Goal: Transaction & Acquisition: Purchase product/service

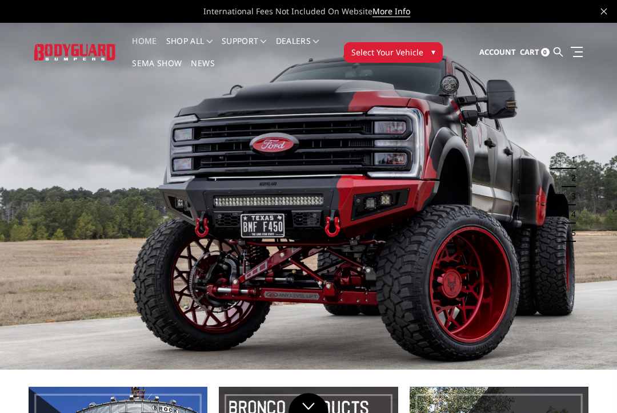
click at [424, 49] on button "Select Your Vehicle ▾" at bounding box center [393, 52] width 99 height 21
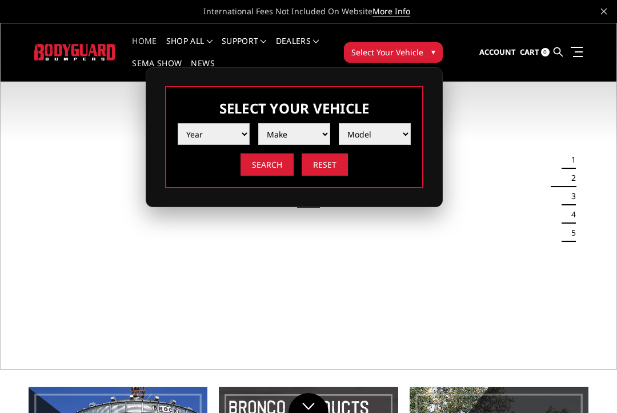
click at [228, 133] on select "Year 2025 2024 2023 2022 2021 2020 2019 2018 2017 2016 2015 2014 2013 2012 2011…" at bounding box center [214, 134] width 72 height 22
select select "yr_2017"
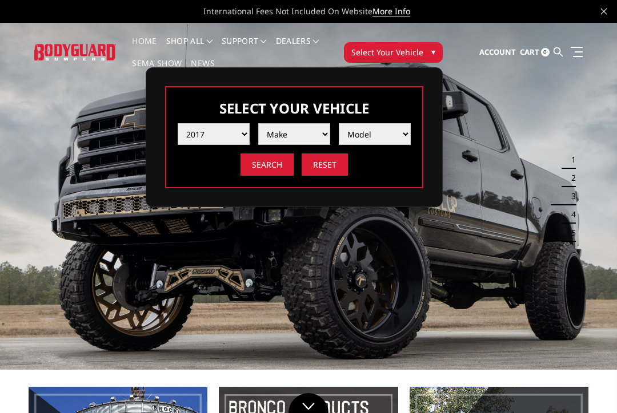
click at [312, 134] on select "Make Chevrolet Ford GMC Nissan Ram Toyota" at bounding box center [294, 134] width 72 height 22
select select "mk_ford"
click at [393, 135] on select "Model F150 F150 Raptor F250 / F350 F450 F550" at bounding box center [375, 134] width 72 height 22
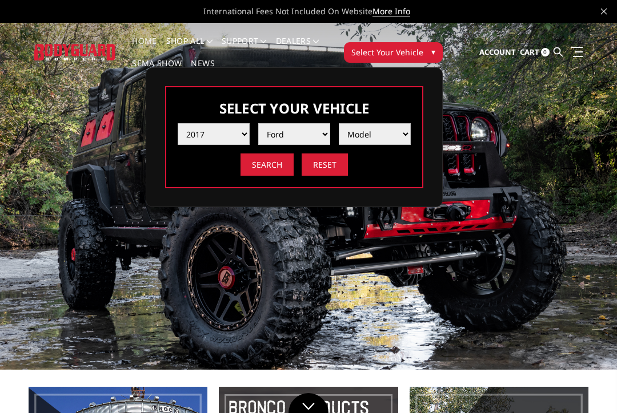
click at [390, 134] on select "Model F150 F150 Raptor F250 / F350 F450 F550" at bounding box center [375, 134] width 72 height 22
select select "md_f250-f350"
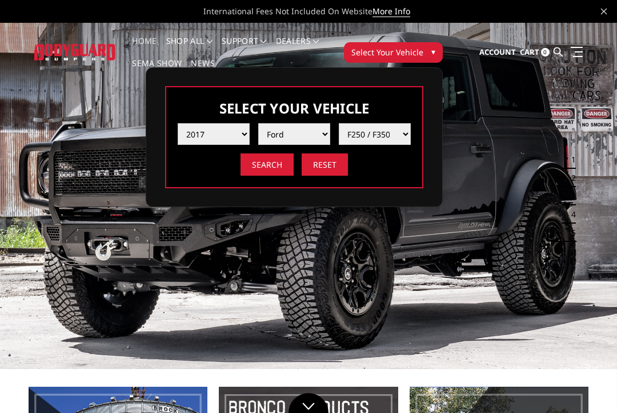
click at [268, 166] on input "Search" at bounding box center [266, 165] width 53 height 22
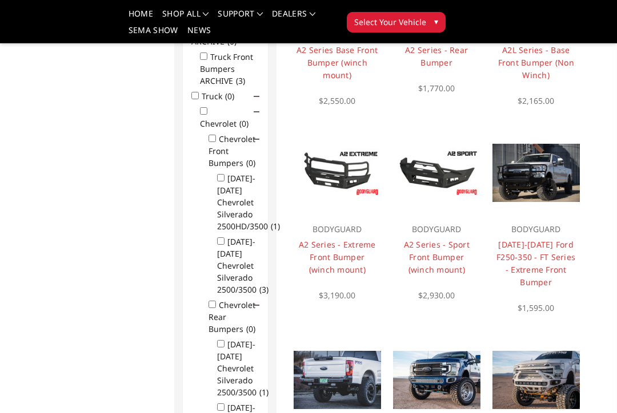
scroll to position [203, 0]
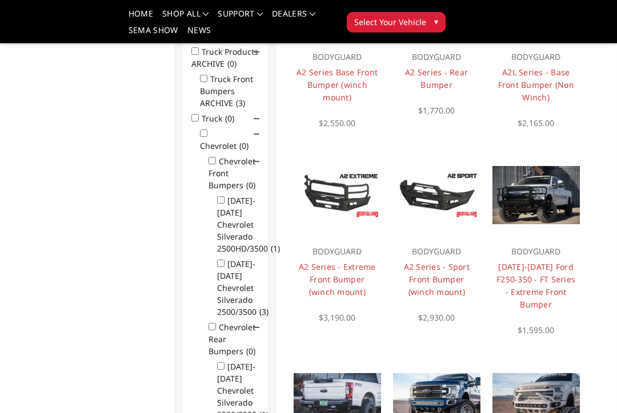
click at [545, 271] on link "2017-2022 Ford F250-350 - FT Series - Extreme Front Bumper" at bounding box center [535, 285] width 79 height 49
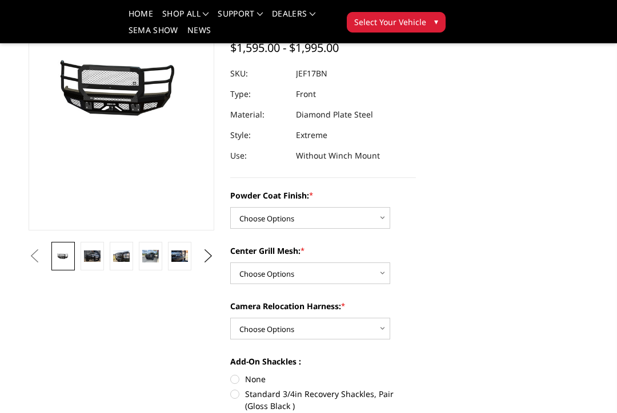
scroll to position [133, 0]
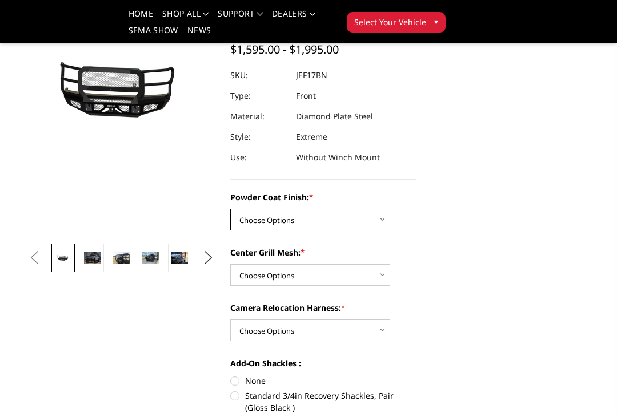
click at [375, 222] on select "Choose Options Bare Metal Gloss Black Powder Coat Textured Black Powder Coat" at bounding box center [310, 220] width 160 height 22
select select "3222"
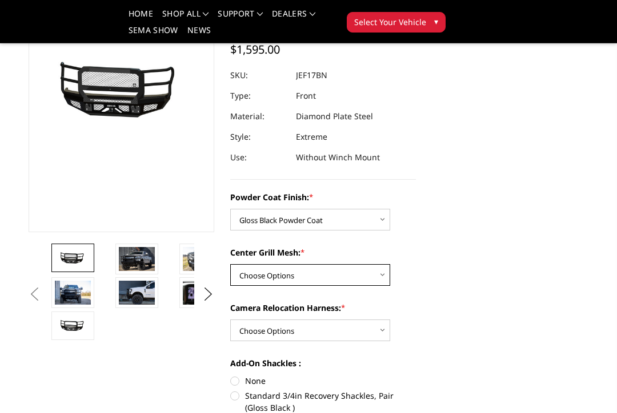
click at [367, 276] on select "Choose Options WITH Expanded Metal in Center Grill WITHOUT Expanded Metal in Ce…" at bounding box center [310, 275] width 160 height 22
select select "3224"
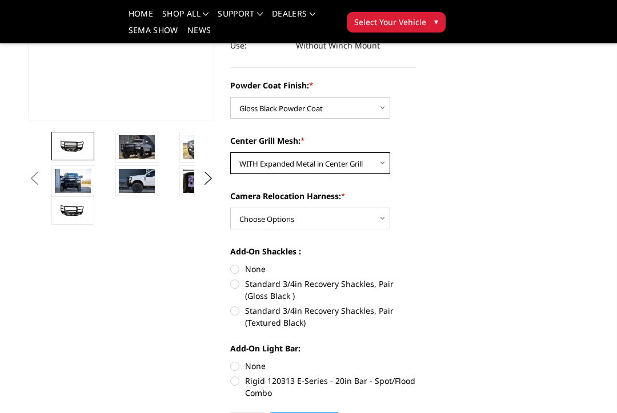
scroll to position [241, 0]
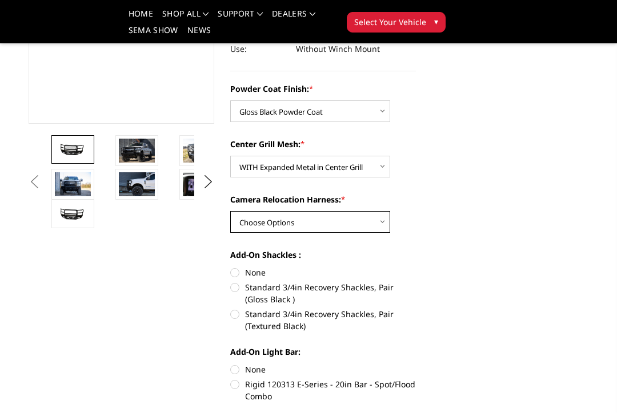
click at [373, 222] on select "Choose Options WITH Camera Relocation Harness WITHOUT Camera Relocation Harness" at bounding box center [310, 222] width 160 height 22
select select "3226"
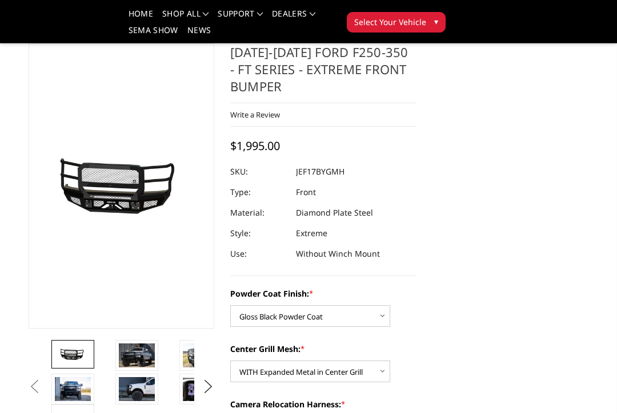
scroll to position [0, 0]
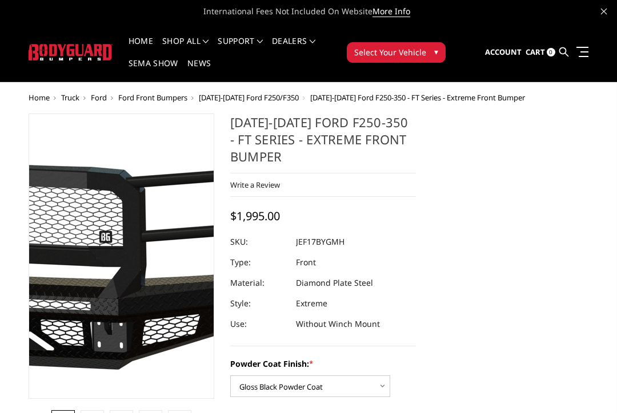
click at [145, 264] on img at bounding box center [52, 256] width 731 height 348
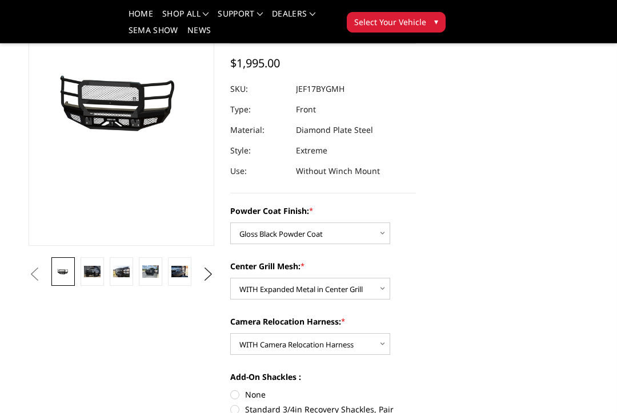
scroll to position [119, 0]
click at [92, 273] on img at bounding box center [92, 272] width 17 height 11
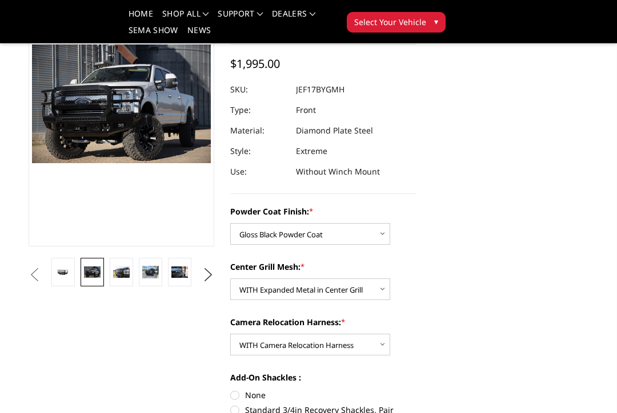
click at [127, 280] on link at bounding box center [121, 272] width 23 height 29
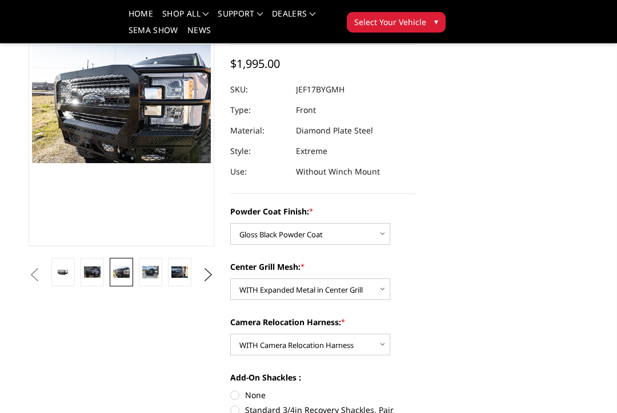
click at [154, 272] on img at bounding box center [150, 272] width 17 height 13
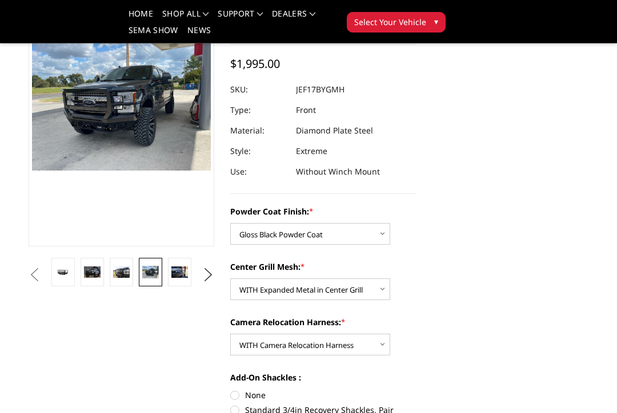
click at [184, 277] on img at bounding box center [179, 272] width 17 height 11
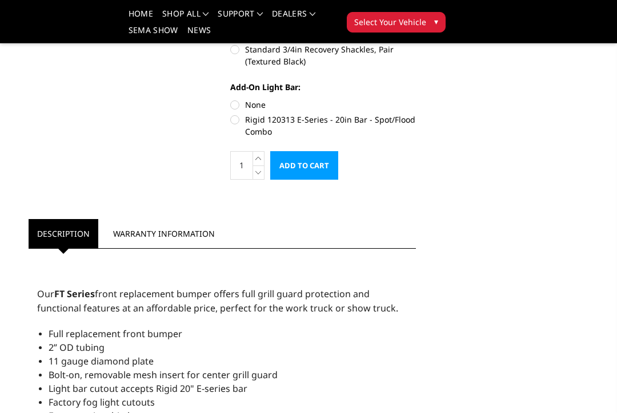
scroll to position [479, 0]
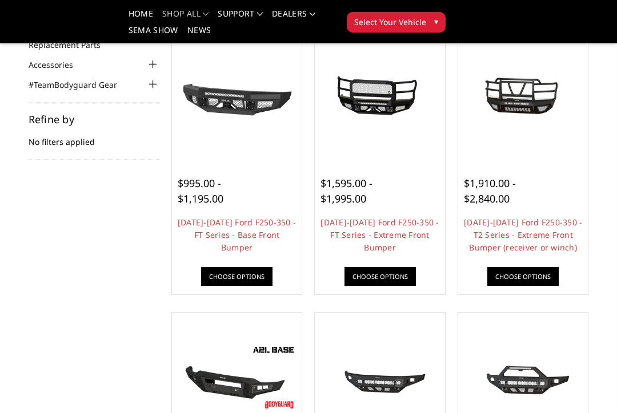
scroll to position [133, 0]
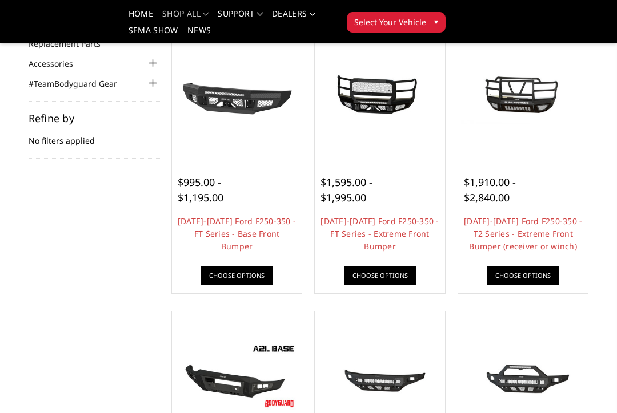
click at [553, 226] on link "[DATE]-[DATE] Ford F250-350 - T2 Series - Extreme Front Bumper (receiver or win…" at bounding box center [523, 234] width 118 height 36
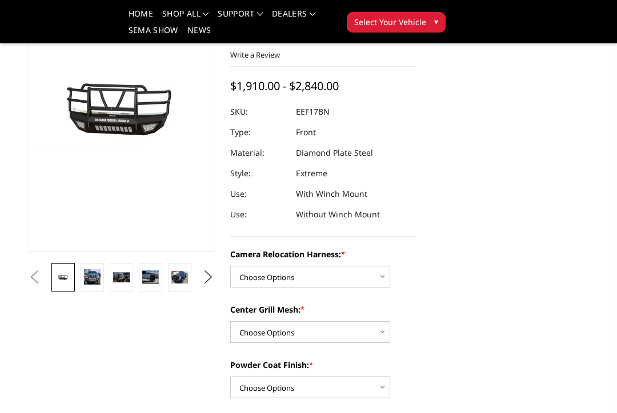
scroll to position [57, 0]
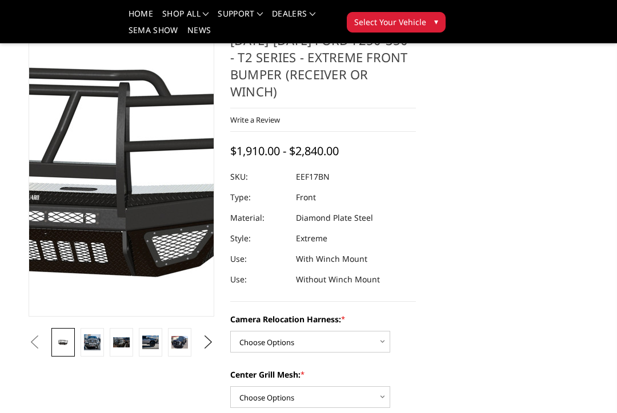
click at [141, 194] on img at bounding box center [64, 169] width 731 height 348
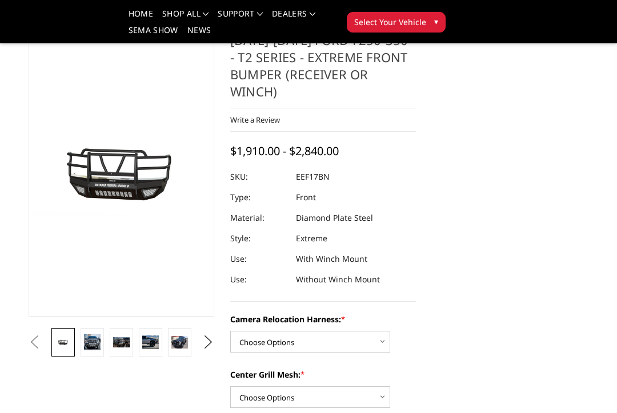
click at [124, 337] on img at bounding box center [121, 342] width 17 height 11
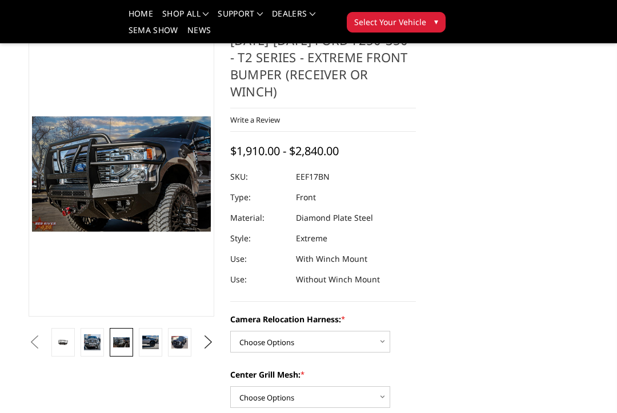
click at [154, 337] on img at bounding box center [150, 343] width 17 height 14
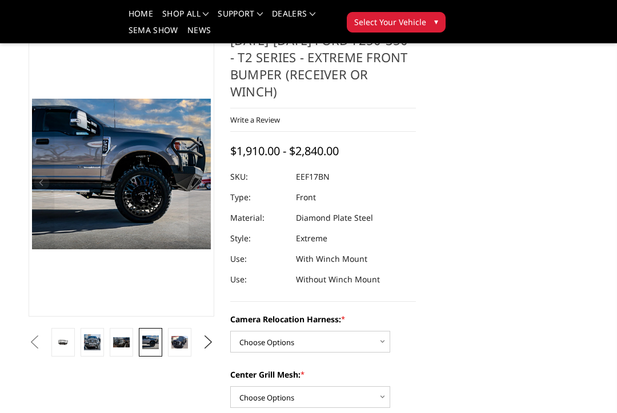
click at [186, 339] on img at bounding box center [179, 342] width 17 height 13
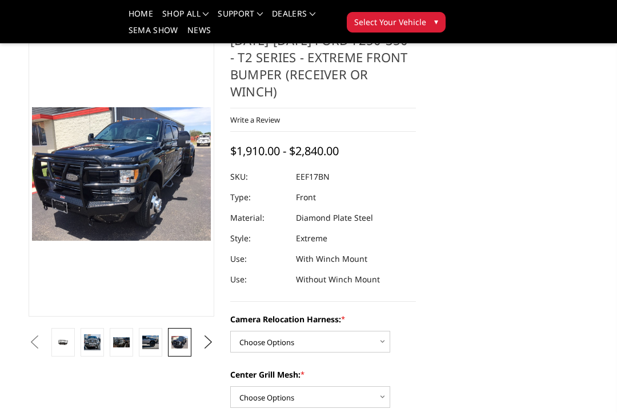
click at [93, 335] on img at bounding box center [92, 343] width 17 height 16
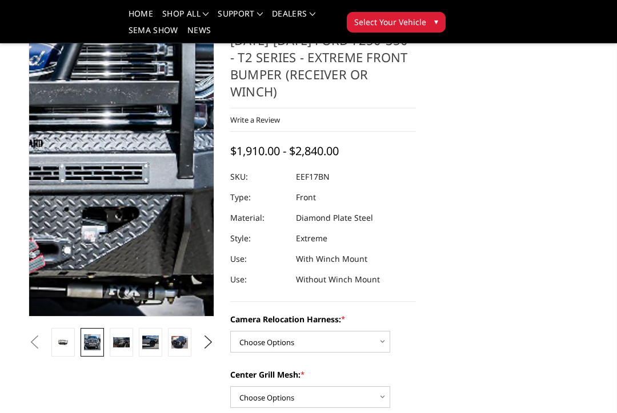
click at [162, 215] on img at bounding box center [1, 102] width 731 height 699
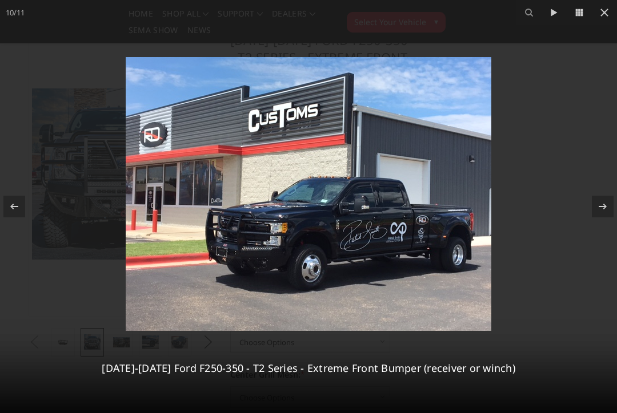
click at [610, 16] on icon at bounding box center [604, 13] width 14 height 14
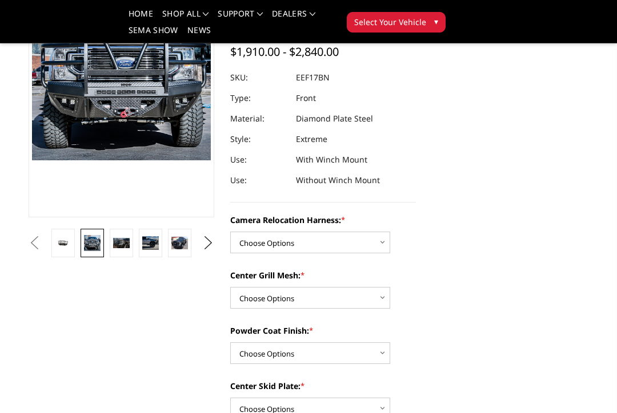
scroll to position [155, 0]
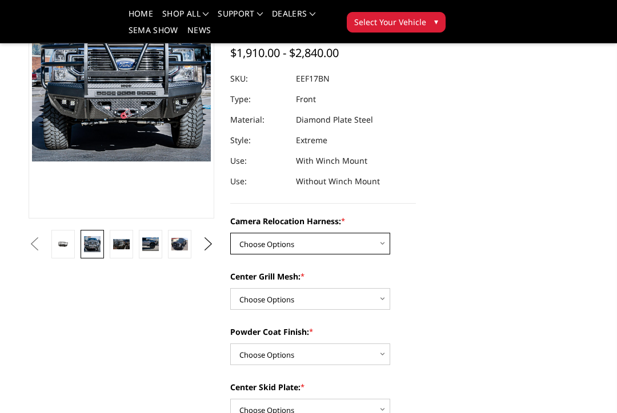
click at [380, 233] on select "Choose Options Without camera harness With camera harness" at bounding box center [310, 244] width 160 height 22
select select "3786"
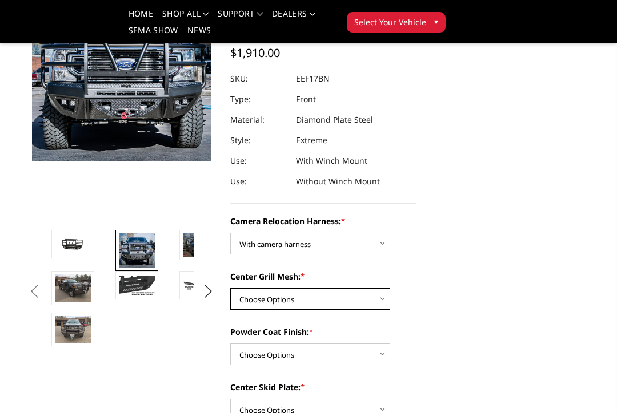
click at [383, 290] on select "Choose Options Without expanded metal With expanded metal" at bounding box center [310, 299] width 160 height 22
select select "3784"
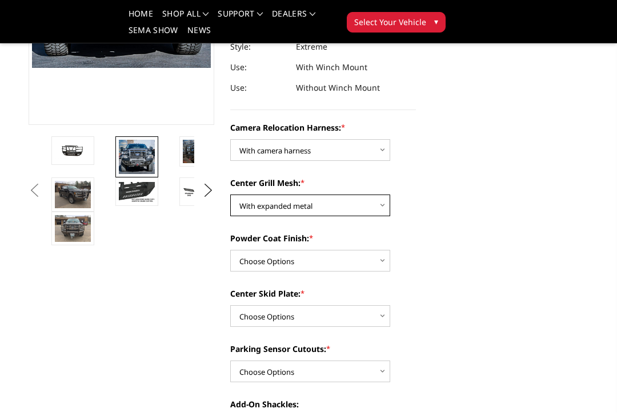
scroll to position [248, 0]
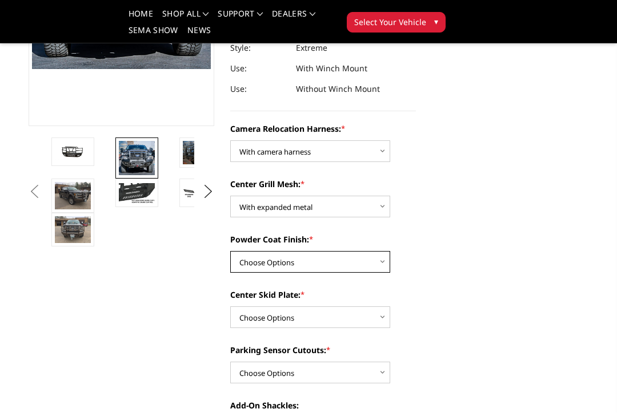
click at [384, 254] on select "Choose Options Textured Black Powder Coat Gloss Black Powder Coat Bare Metal" at bounding box center [310, 262] width 160 height 22
select select "3782"
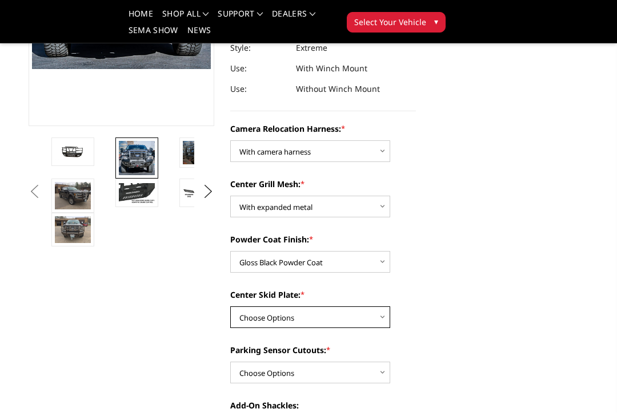
click at [379, 307] on select "Choose Options Winch Mount Skid Plate Standard Skid Plate (included) 2" Receive…" at bounding box center [310, 318] width 160 height 22
select select "3779"
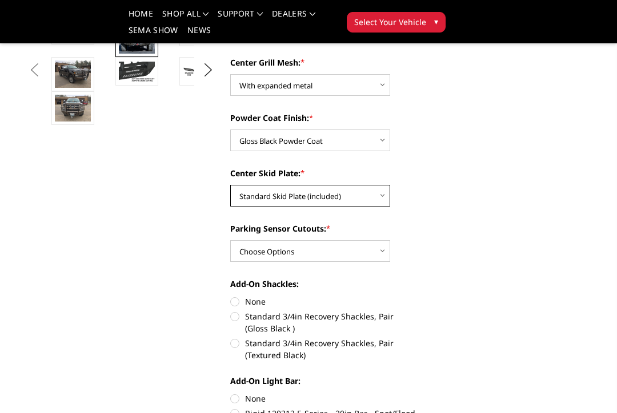
scroll to position [369, 0]
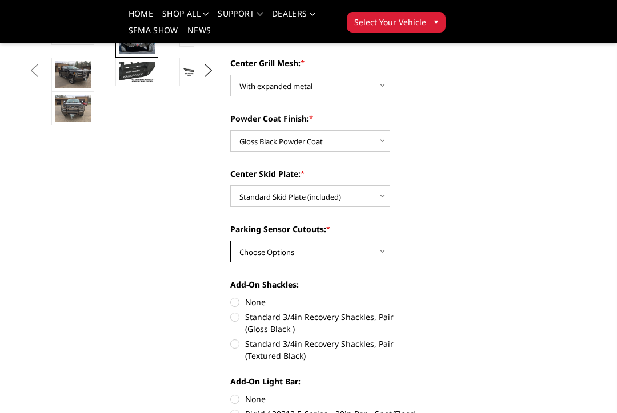
click at [384, 244] on select "Choose Options No - Without Parking Sensor Cutouts" at bounding box center [310, 252] width 160 height 22
select select "3777"
click at [386, 241] on select "Choose Options No - Without Parking Sensor Cutouts" at bounding box center [310, 252] width 160 height 22
select select
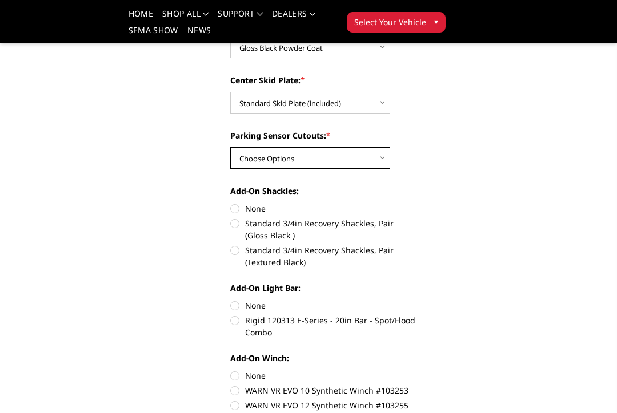
scroll to position [466, 0]
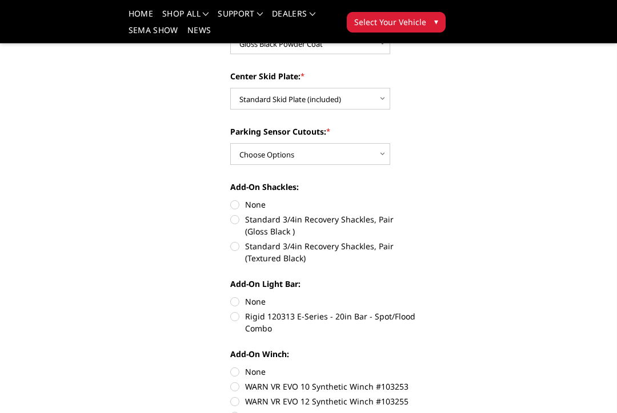
click at [246, 214] on label "Standard 3/4in Recovery Shackles, Pair (Gloss Black )" at bounding box center [323, 226] width 186 height 24
click at [416, 199] on input "Standard 3/4in Recovery Shackles, Pair (Gloss Black )" at bounding box center [416, 199] width 1 height 1
radio input "true"
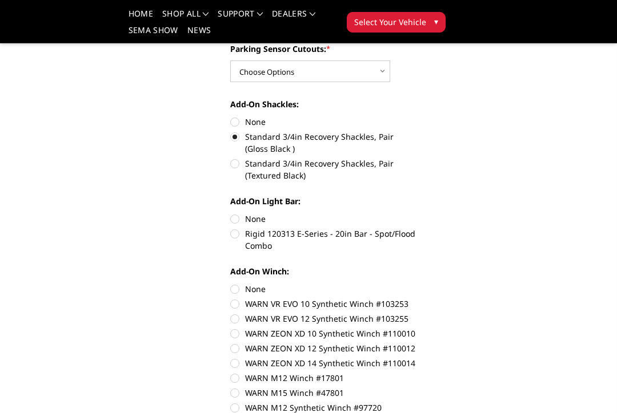
scroll to position [552, 0]
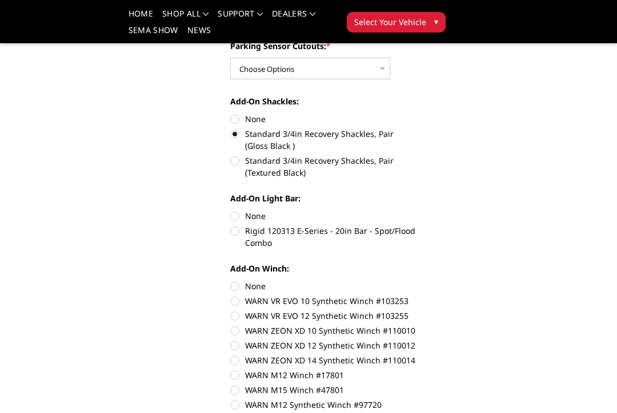
click at [244, 210] on label "None" at bounding box center [323, 216] width 186 height 12
click at [231, 210] on input "None" at bounding box center [230, 210] width 1 height 1
radio input "true"
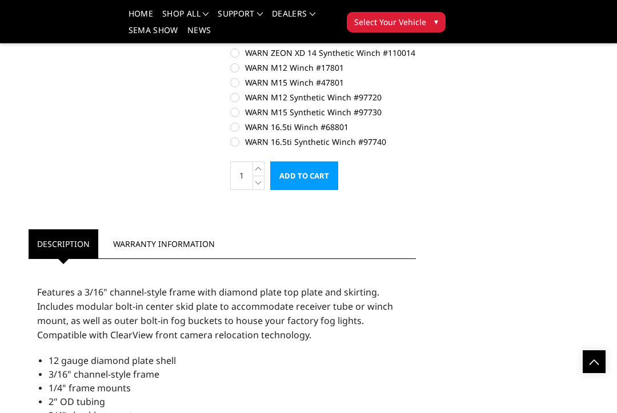
scroll to position [879, 0]
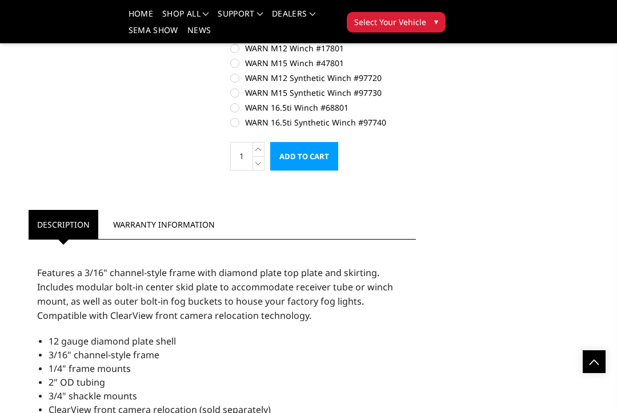
click at [320, 150] on input "Add to Cart" at bounding box center [304, 156] width 68 height 29
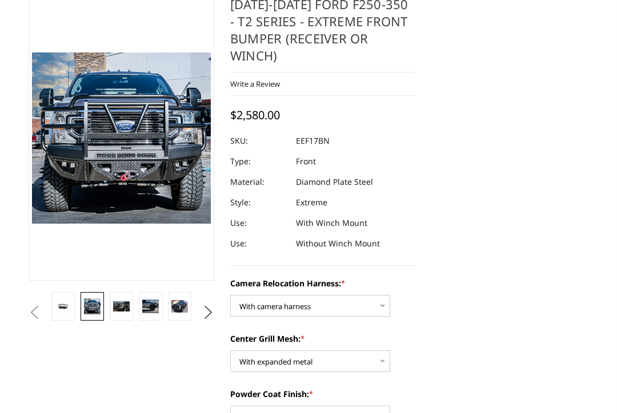
scroll to position [0, 0]
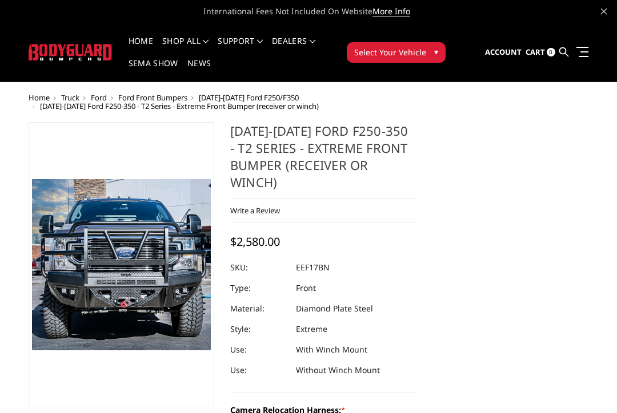
click at [424, 52] on span "Select Your Vehicle" at bounding box center [390, 52] width 72 height 12
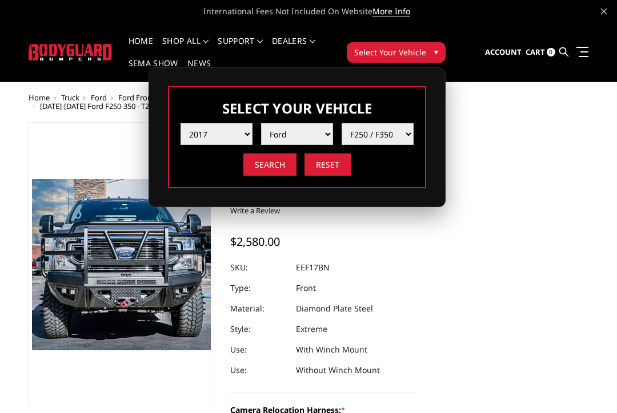
click at [275, 165] on input "Search" at bounding box center [269, 165] width 53 height 22
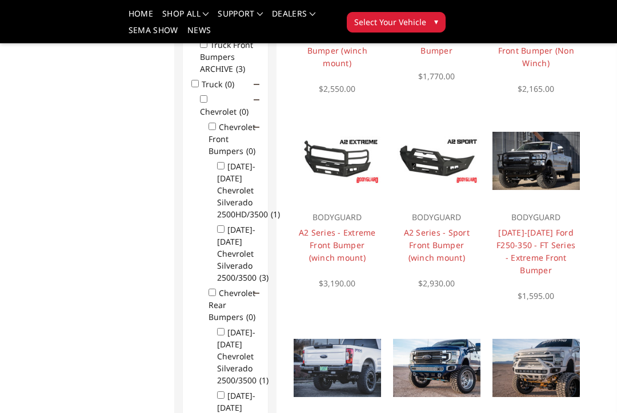
scroll to position [245, 0]
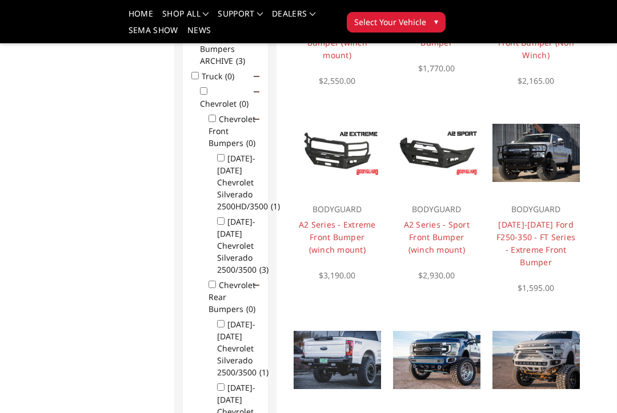
click at [552, 237] on link "2017-2022 Ford F250-350 - FT Series - Extreme Front Bumper" at bounding box center [535, 243] width 79 height 49
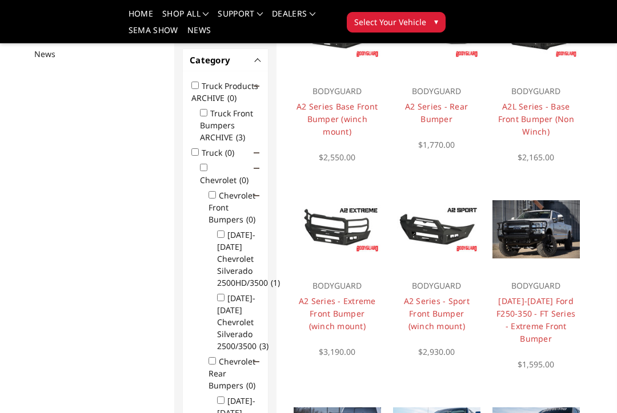
scroll to position [170, 0]
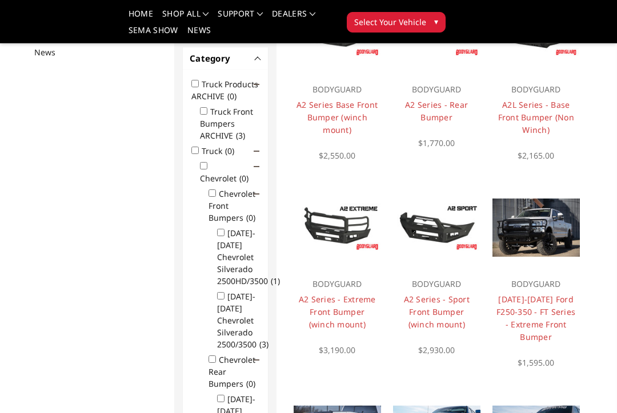
click at [347, 308] on link "A2 Series - Extreme Front Bumper (winch mount)" at bounding box center [337, 312] width 77 height 36
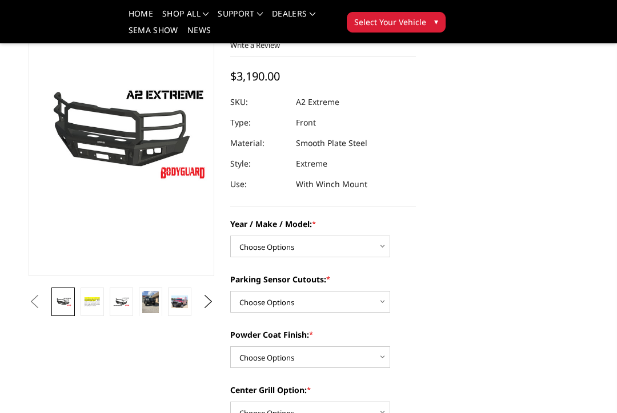
scroll to position [103, 0]
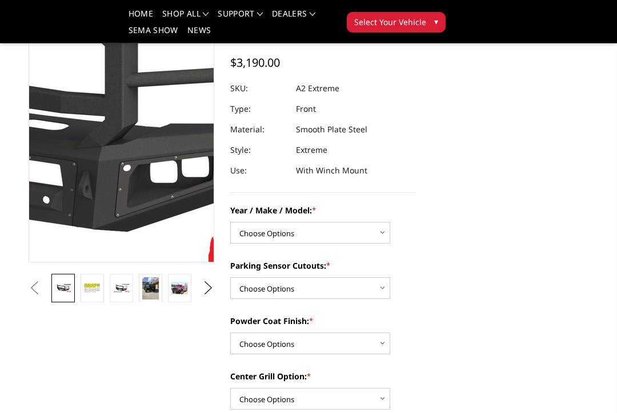
click at [147, 171] on img at bounding box center [46, 98] width 731 height 411
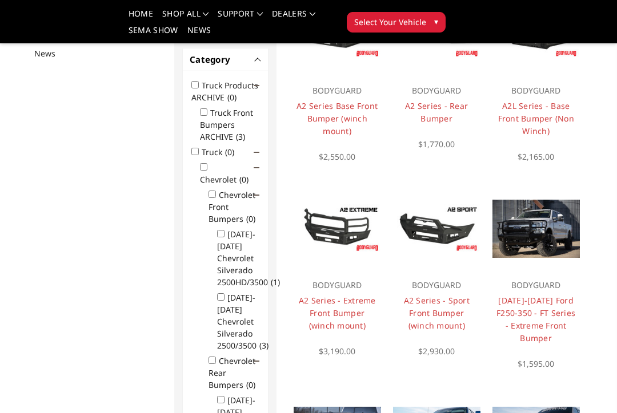
scroll to position [170, 0]
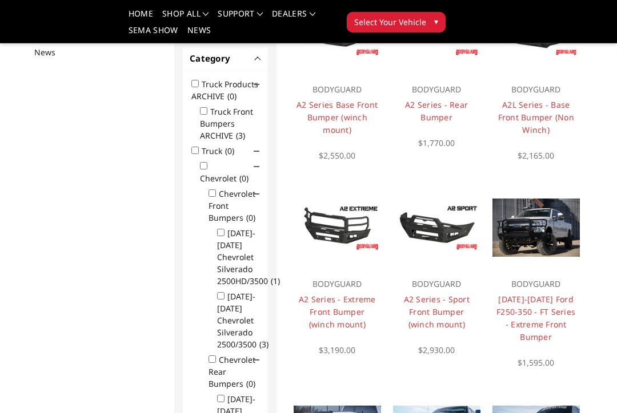
click at [547, 314] on link "[DATE]-[DATE] Ford F250-350 - FT Series - Extreme Front Bumper" at bounding box center [535, 318] width 79 height 49
